Goal: Browse casually

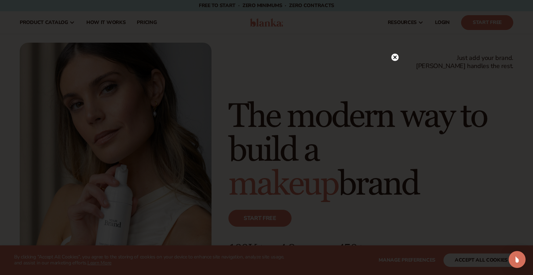
click at [396, 56] on icon at bounding box center [396, 57] width 4 height 4
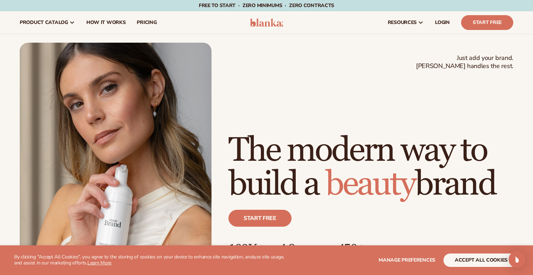
click at [484, 261] on button "accept all cookies" at bounding box center [481, 260] width 75 height 13
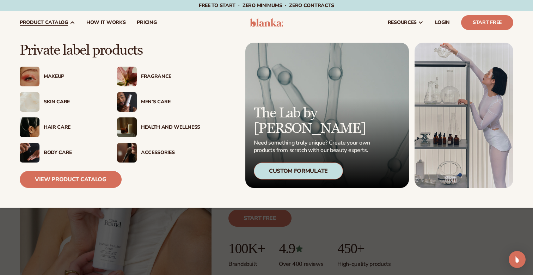
click at [53, 75] on div "Makeup" at bounding box center [73, 77] width 59 height 6
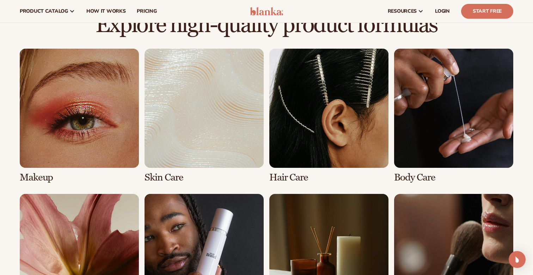
scroll to position [480, 0]
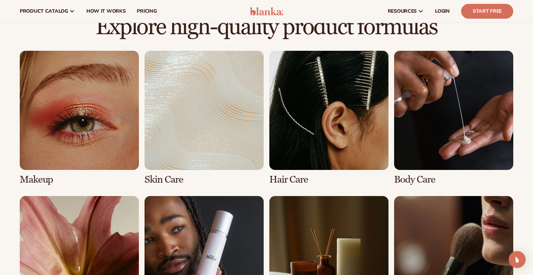
click at [104, 117] on link "1 / 8" at bounding box center [79, 118] width 119 height 134
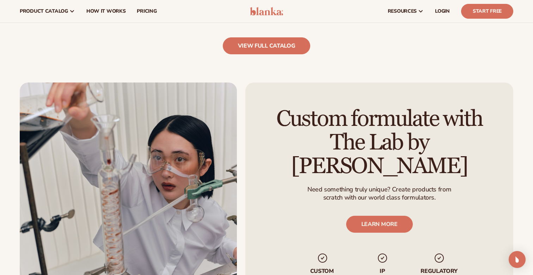
scroll to position [803, 0]
click at [281, 53] on link "view full catalog" at bounding box center [267, 46] width 88 height 17
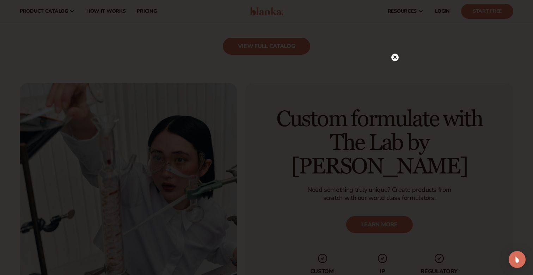
click at [394, 57] on icon at bounding box center [396, 57] width 4 height 4
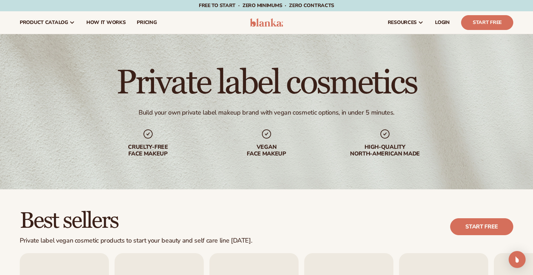
scroll to position [0, 0]
click at [267, 22] on img at bounding box center [266, 22] width 33 height 8
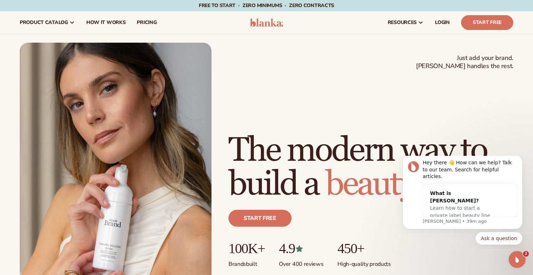
click at [258, 33] on header "Cart product catalog The Lab by [PERSON_NAME]" at bounding box center [266, 22] width 533 height 23
